Goal: Task Accomplishment & Management: Complete application form

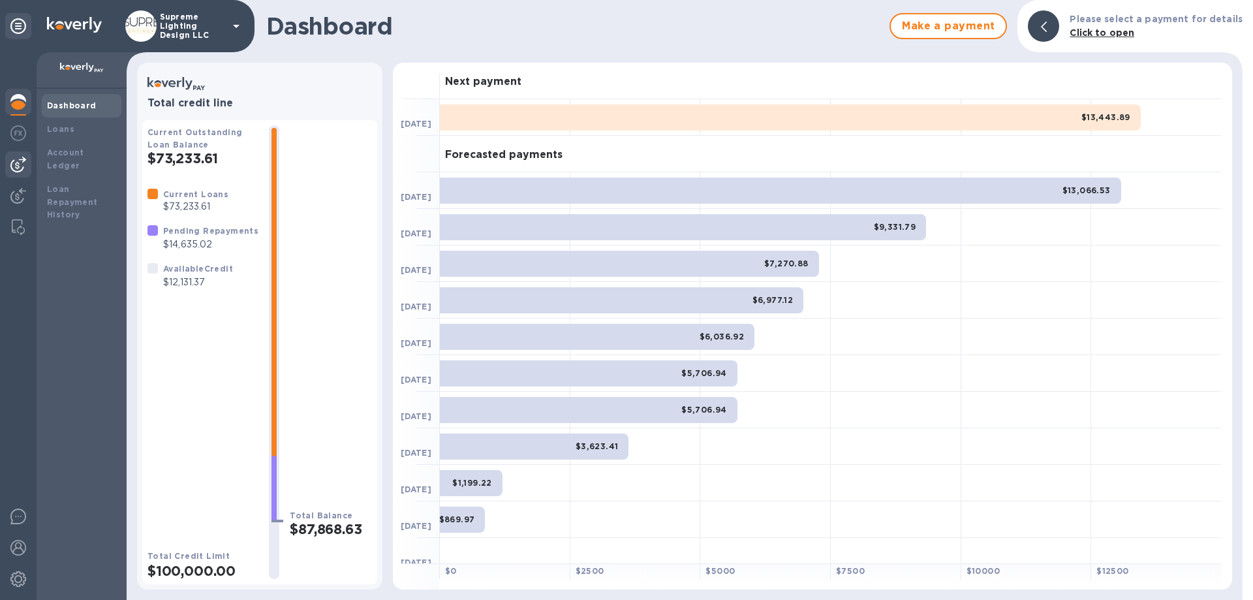
click at [15, 165] on img at bounding box center [18, 165] width 16 height 16
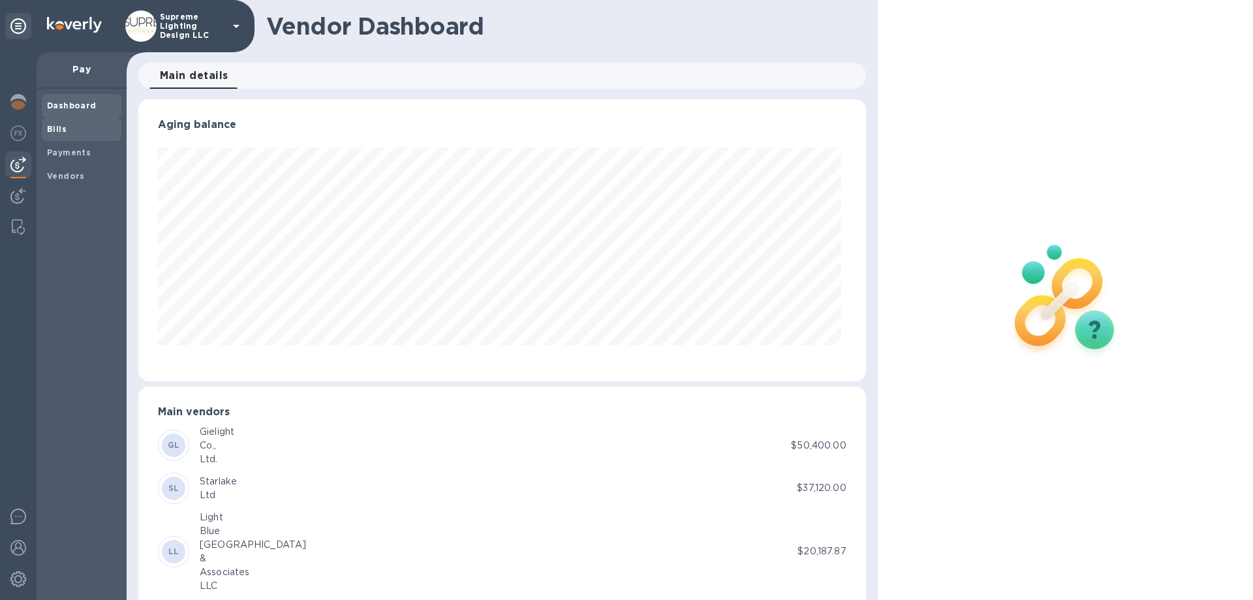
scroll to position [282, 722]
click at [57, 133] on b "Bills" at bounding box center [57, 129] width 20 height 10
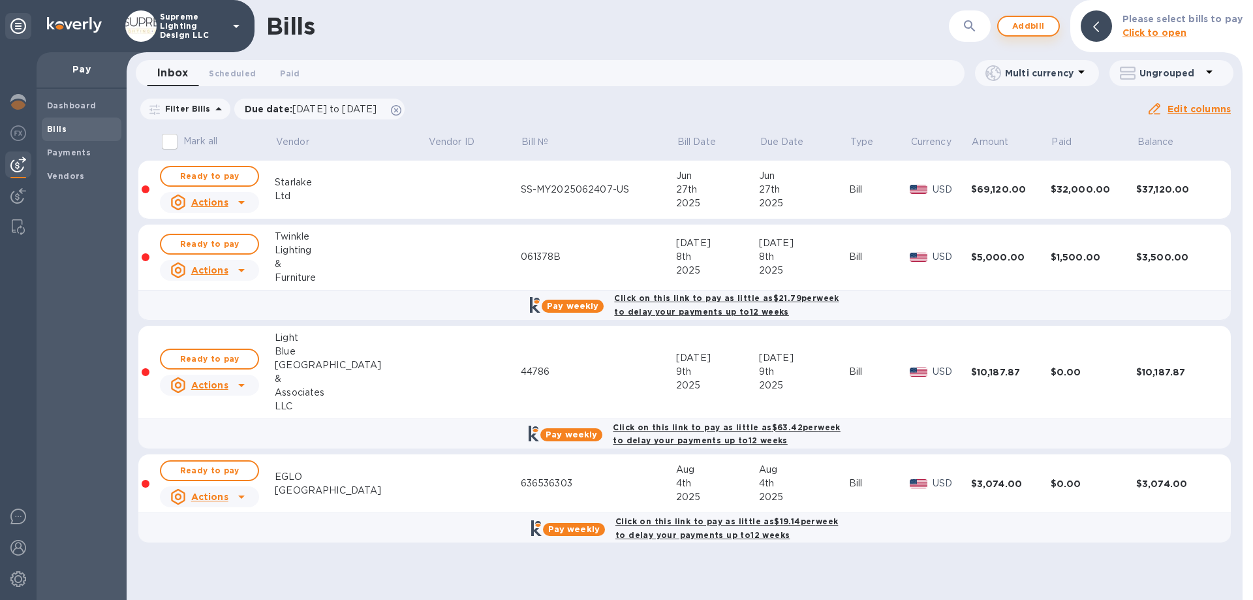
click at [1029, 27] on span "Add bill" at bounding box center [1028, 26] width 39 height 16
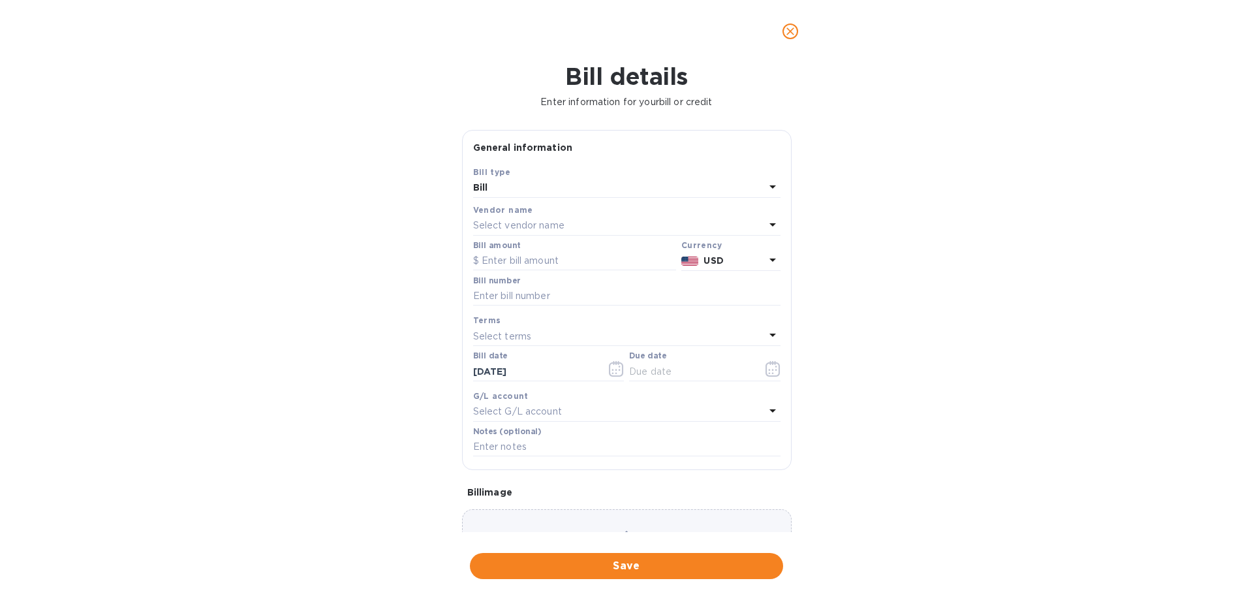
click at [488, 227] on p "Select vendor name" at bounding box center [518, 226] width 91 height 14
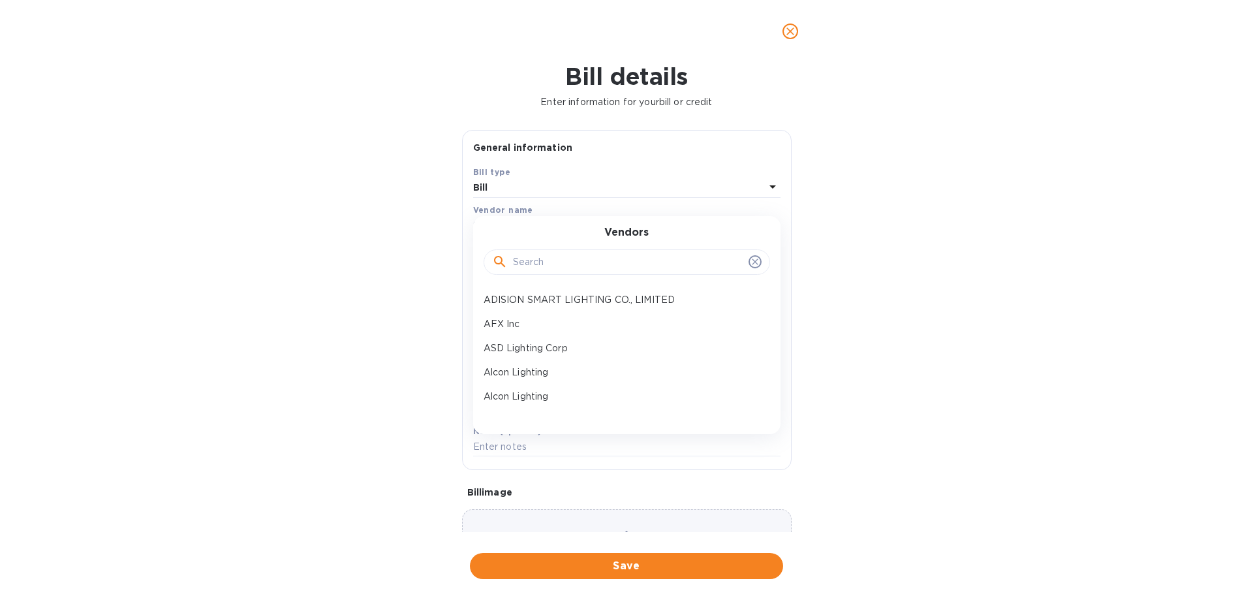
click at [561, 264] on input "text" at bounding box center [628, 263] width 230 height 20
type input "fre"
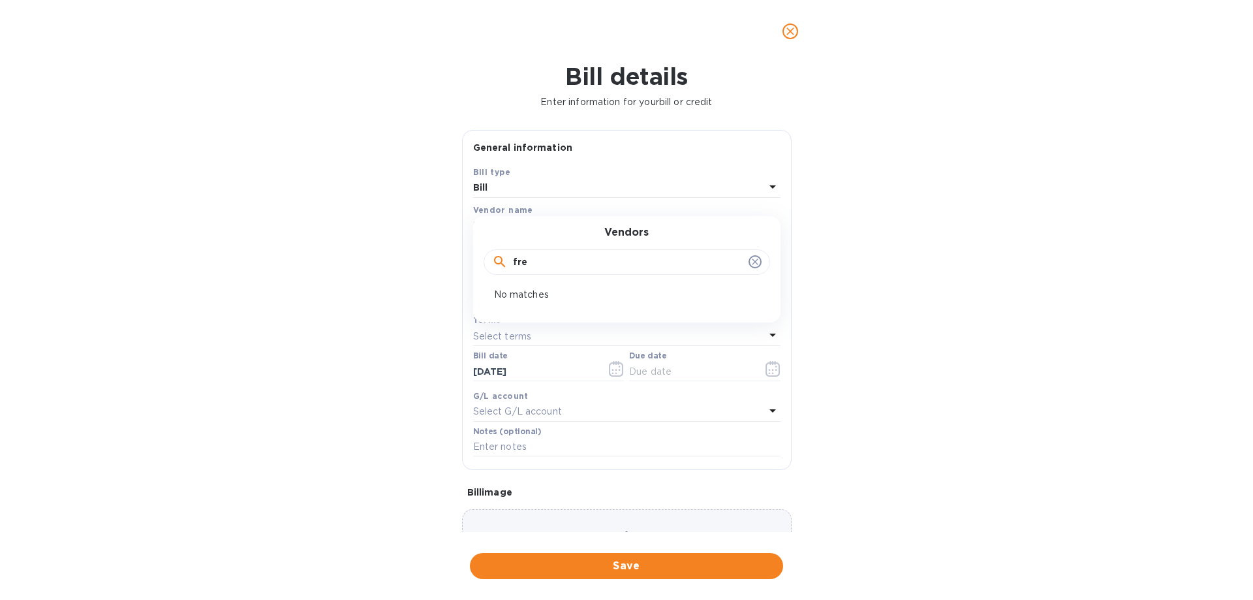
drag, startPoint x: 556, startPoint y: 268, endPoint x: 483, endPoint y: 258, distance: 73.8
click at [484, 258] on div "fre" at bounding box center [627, 261] width 287 height 44
click at [782, 29] on button "close" at bounding box center [790, 31] width 31 height 31
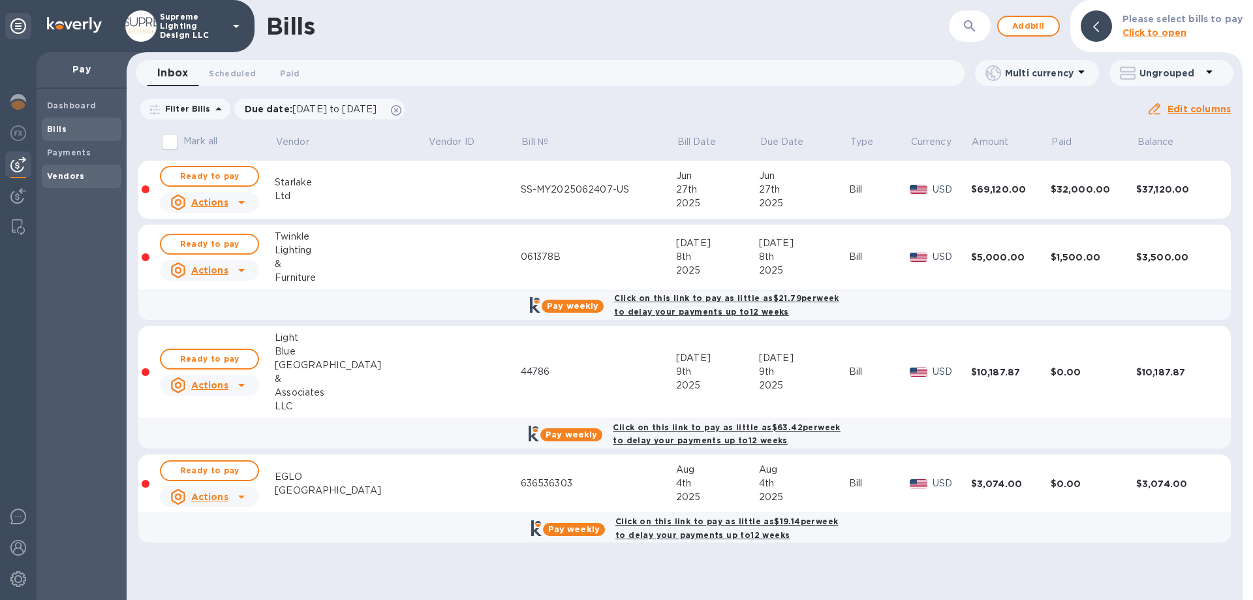
click at [71, 178] on b "Vendors" at bounding box center [66, 176] width 38 height 10
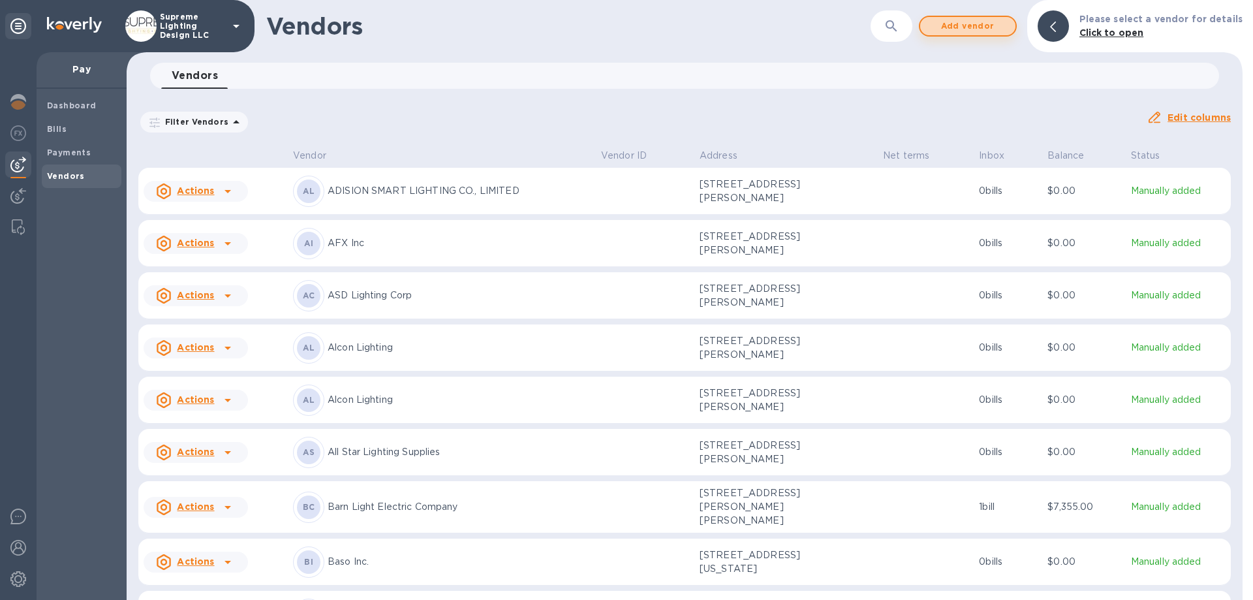
click at [953, 30] on span "Add vendor" at bounding box center [968, 26] width 74 height 16
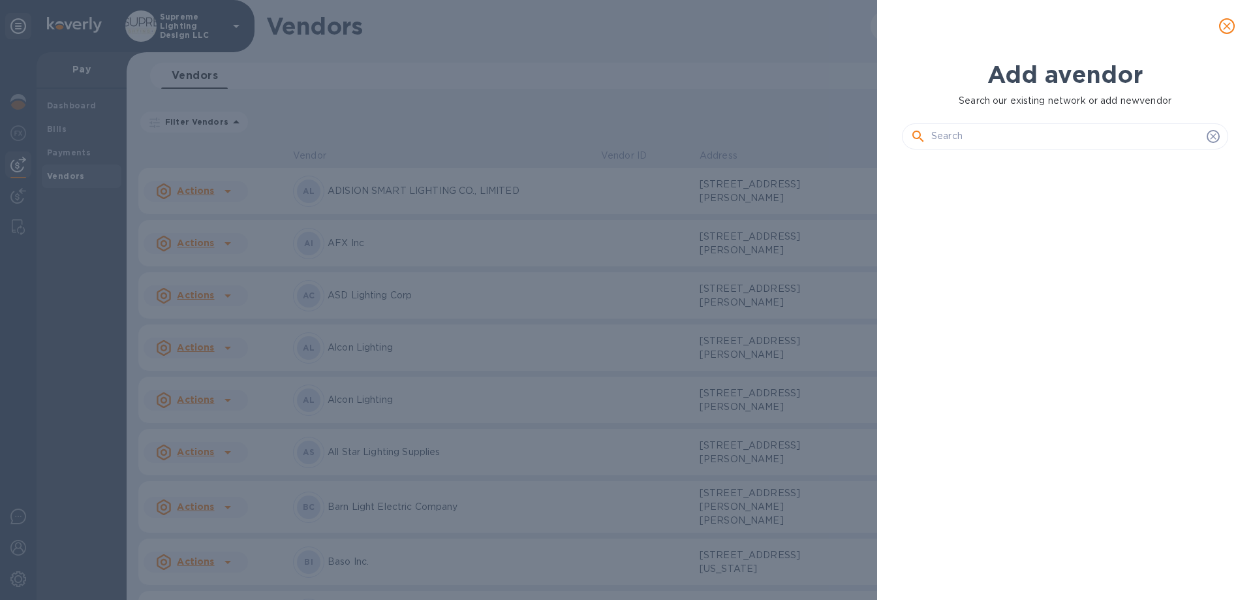
scroll to position [396, 332]
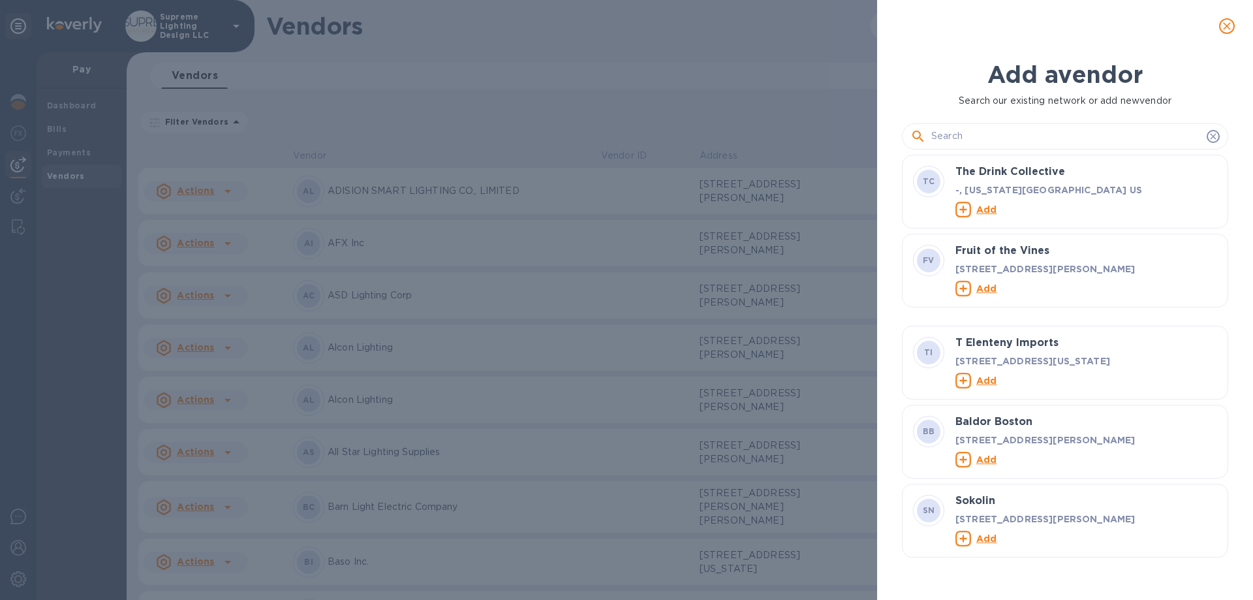
click at [1012, 145] on input "text" at bounding box center [1067, 137] width 270 height 20
paste input "FriendShip Logistics Co.,Limited"
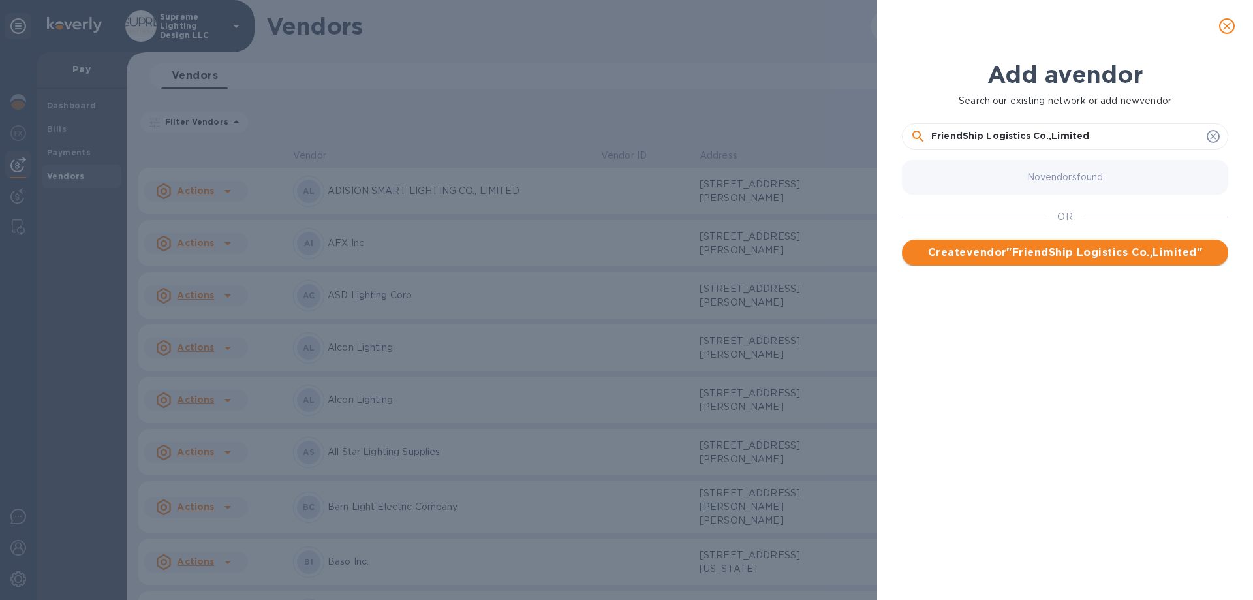
type input "FriendShip Logistics Co.,Limited"
click at [1112, 246] on span "Create vendor " FriendShip Logistics Co.,Limited "" at bounding box center [1066, 253] width 306 height 16
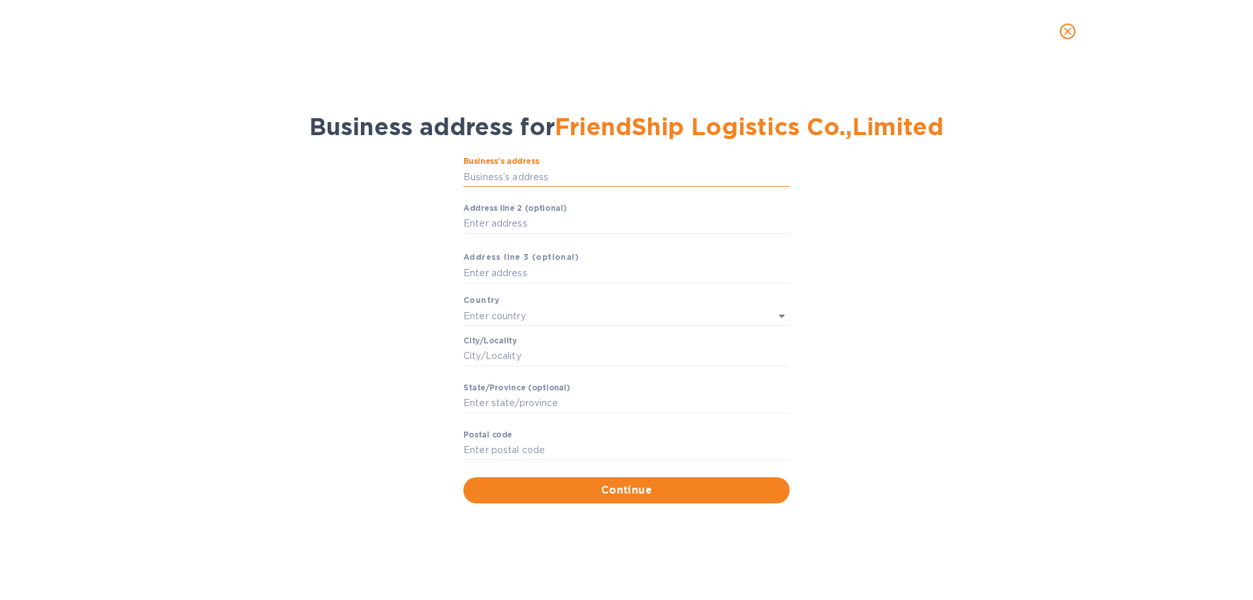
click at [524, 180] on input "Business’s аddress" at bounding box center [626, 177] width 326 height 20
click at [524, 174] on input "Business’s аddress" at bounding box center [626, 177] width 326 height 20
paste input "[STREET_ADDRESS]"
type input "[STREET_ADDRESS]"
type input "[GEOGRAPHIC_DATA]"
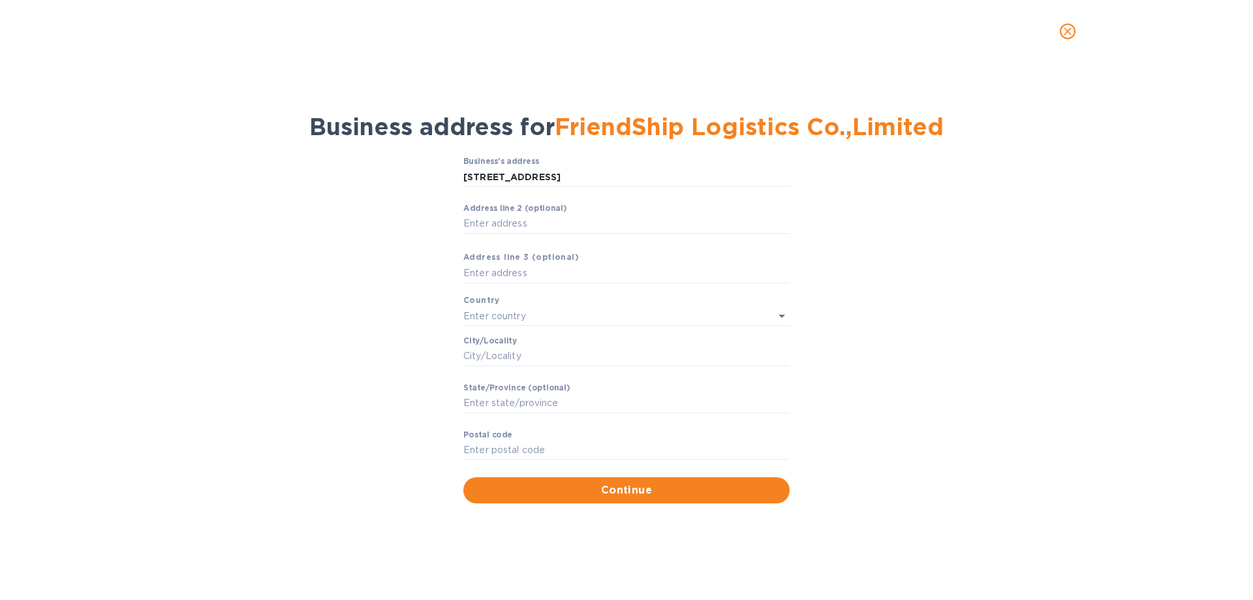
type input "[GEOGRAPHIC_DATA]"
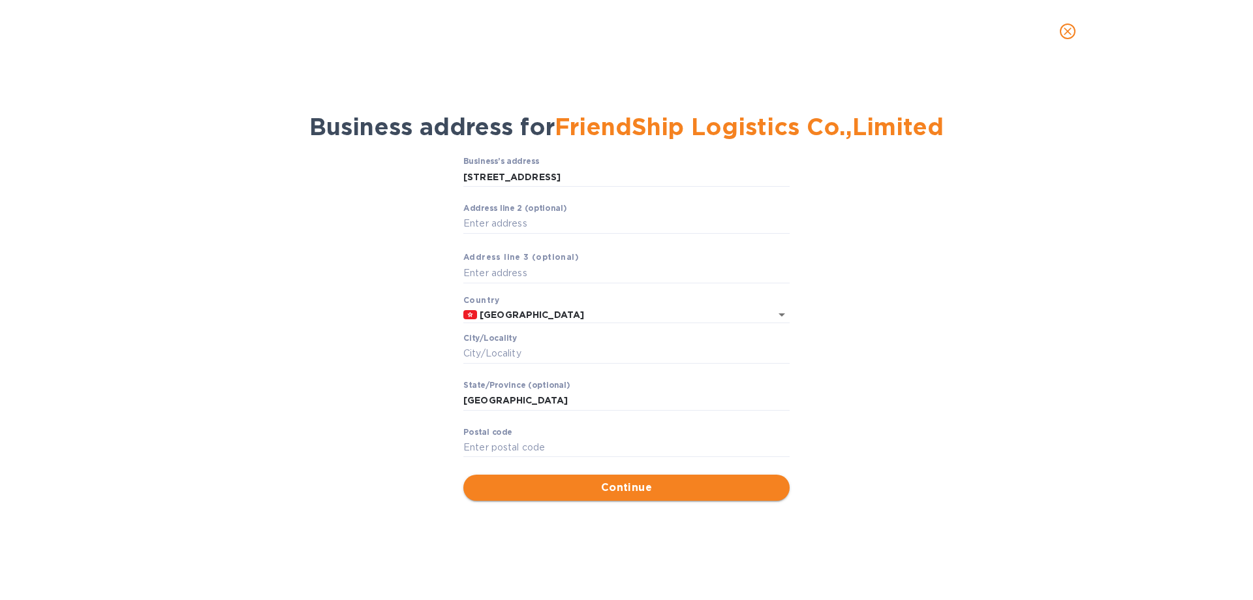
click at [546, 483] on span "Continue" at bounding box center [627, 488] width 306 height 16
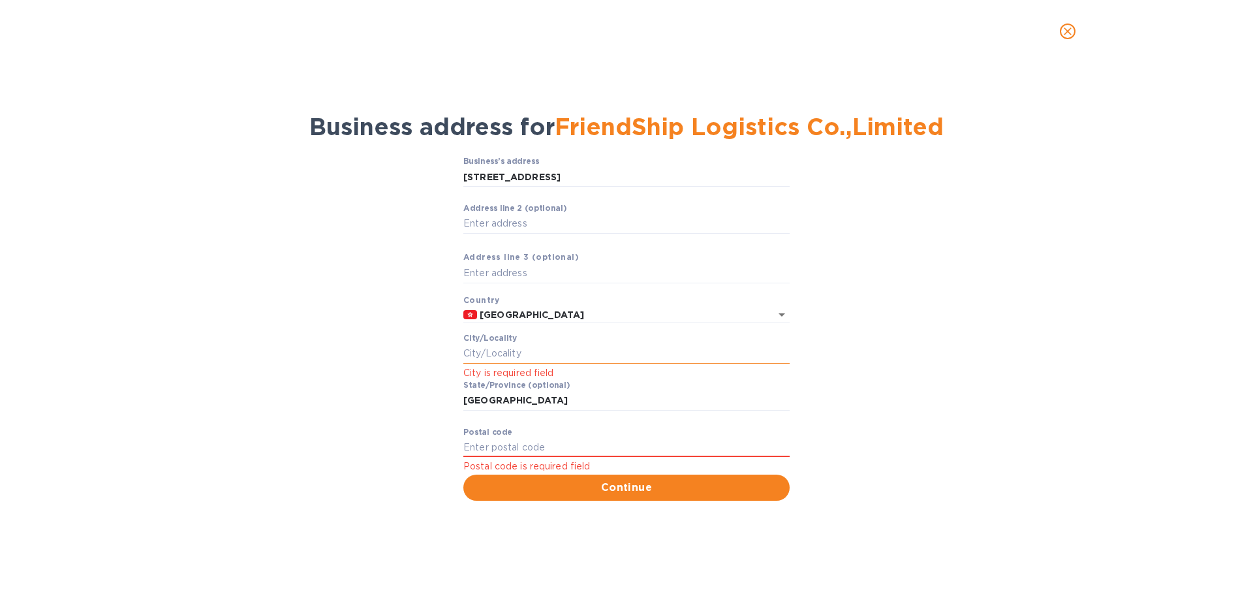
click at [529, 356] on input "Сity/Locаlity" at bounding box center [626, 354] width 326 height 20
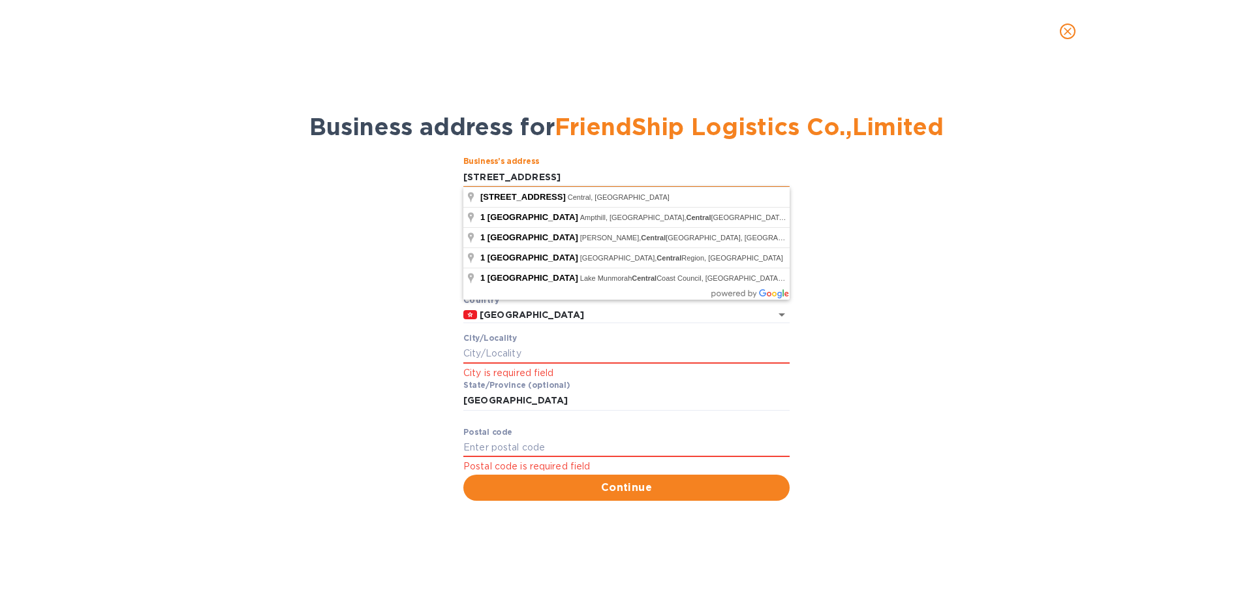
drag, startPoint x: 574, startPoint y: 176, endPoint x: 464, endPoint y: 170, distance: 109.8
click at [464, 170] on input "[STREET_ADDRESS]" at bounding box center [626, 177] width 326 height 20
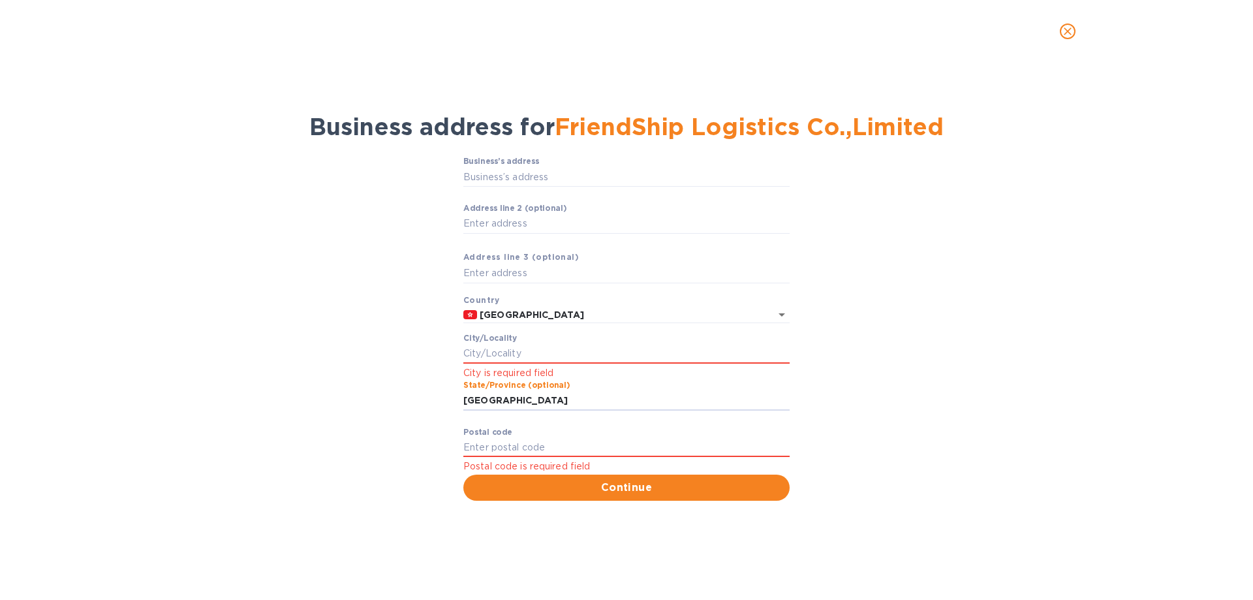
drag, startPoint x: 560, startPoint y: 402, endPoint x: 466, endPoint y: 373, distance: 98.5
click at [444, 401] on div "Business’s аddress ​ Аddress line 2 (optional) ​ Аddress line 3 (optional) Coun…" at bounding box center [626, 328] width 1219 height 359
click at [523, 176] on input "Business’s аddress" at bounding box center [626, 177] width 326 height 20
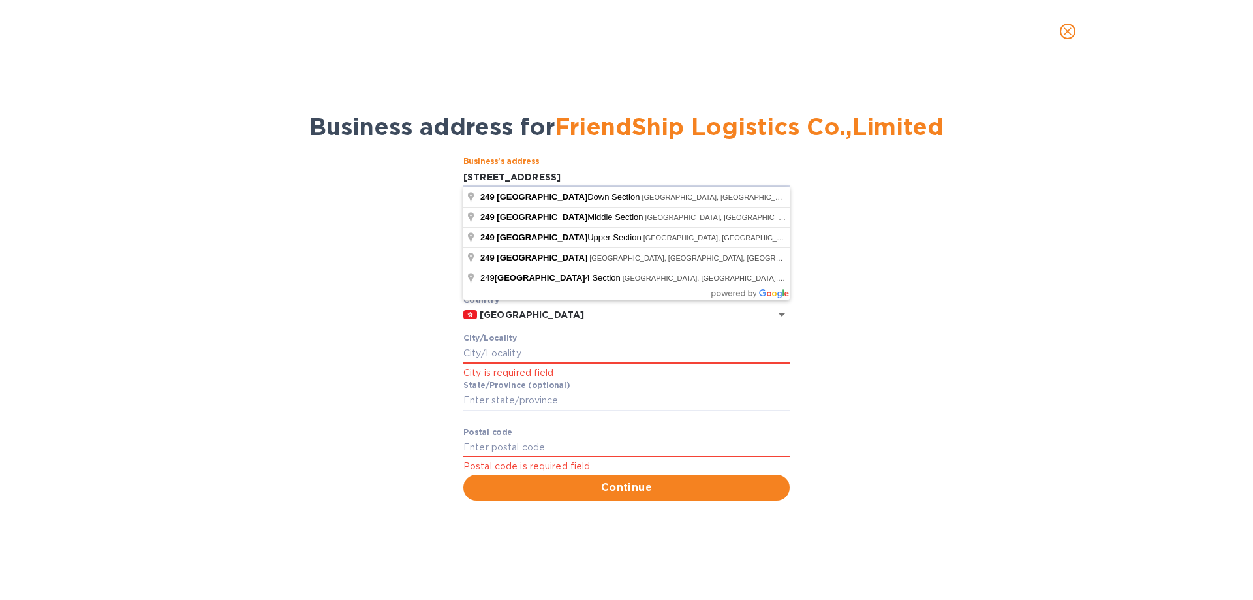
type input "[STREET_ADDRESS]"
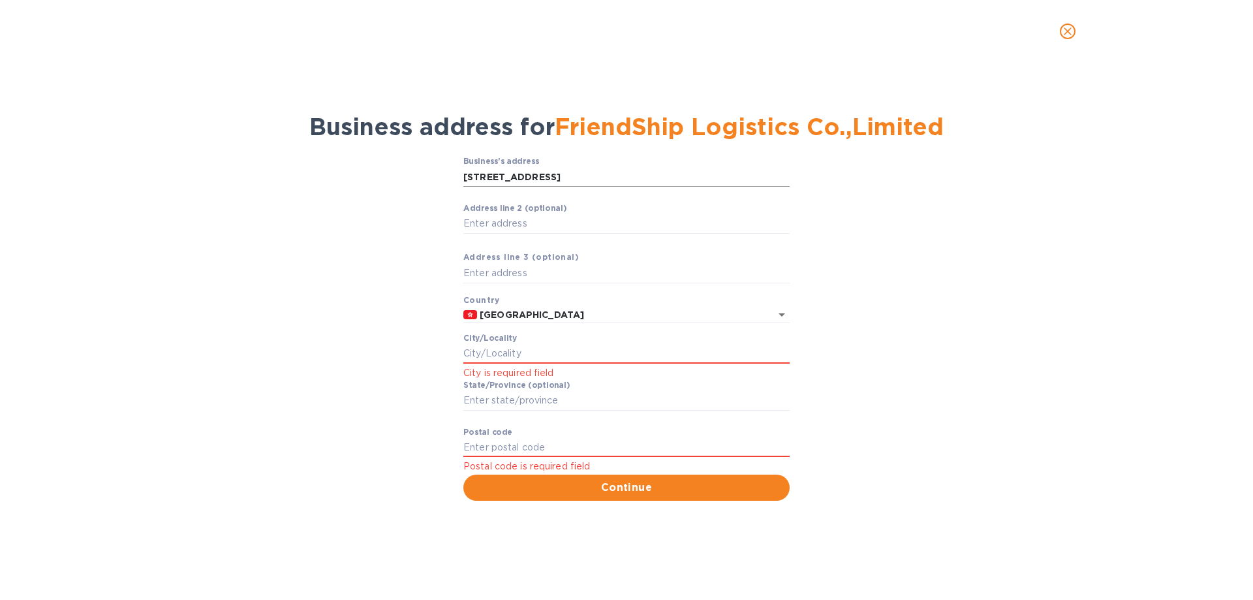
click at [571, 176] on input "[STREET_ADDRESS]" at bounding box center [626, 177] width 326 height 20
click at [584, 175] on input "[STREET_ADDRESS]" at bounding box center [626, 177] width 326 height 20
